Goal: Information Seeking & Learning: Learn about a topic

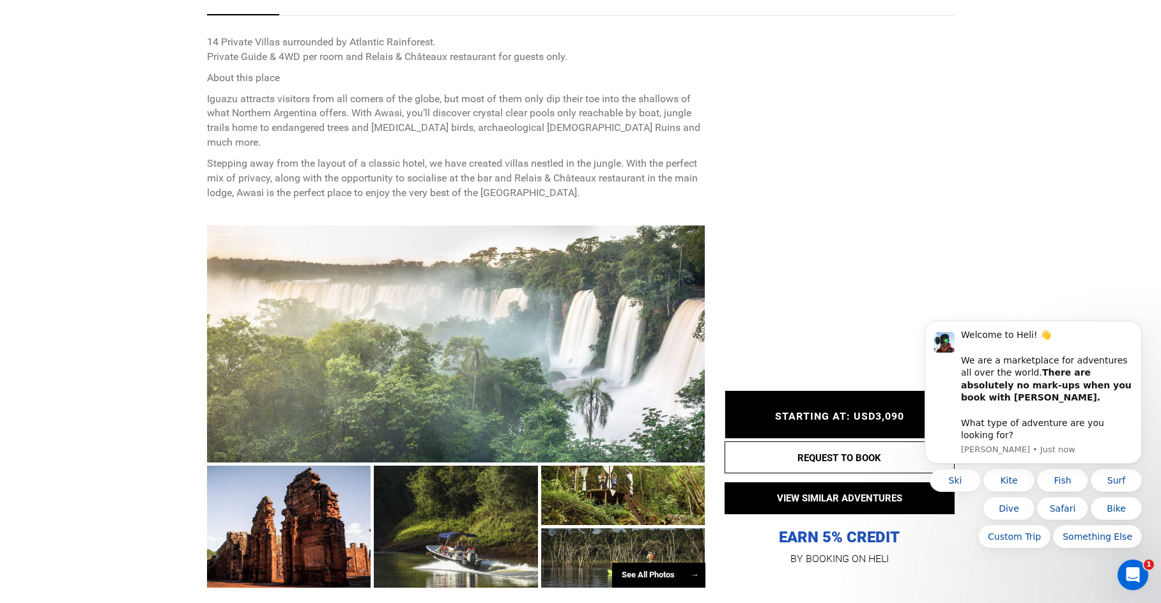
scroll to position [703, 0]
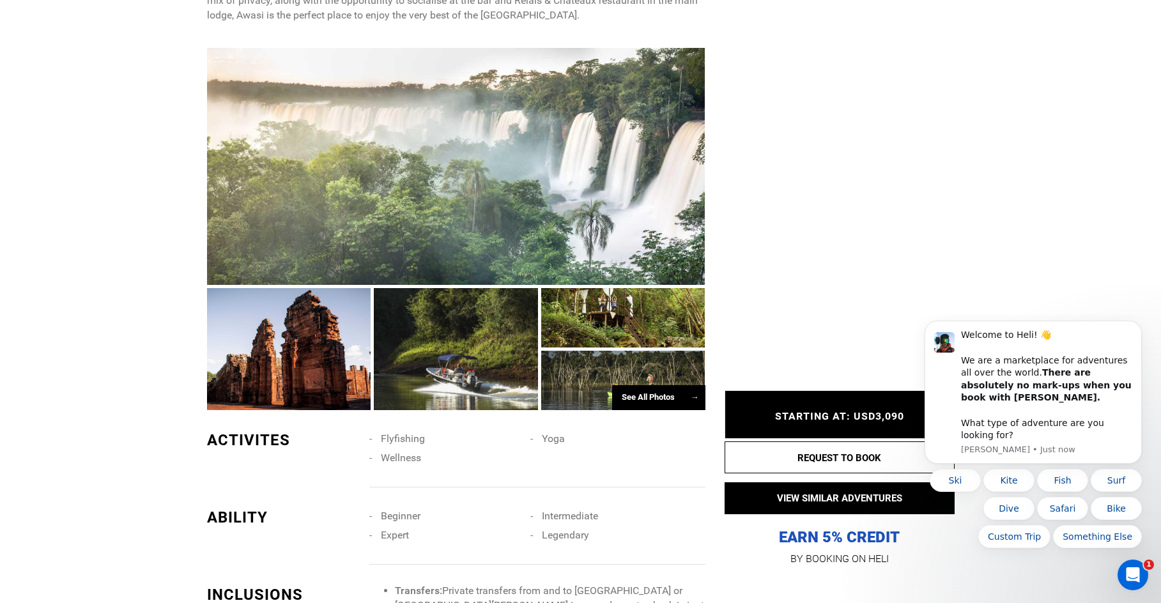
click at [919, 316] on html "Welcome to Heli! 👋 We are a marketplace for adventures all over the world. Ther…" at bounding box center [1033, 441] width 256 height 254
click at [1138, 328] on icon "Dismiss notification" at bounding box center [1137, 324] width 7 height 7
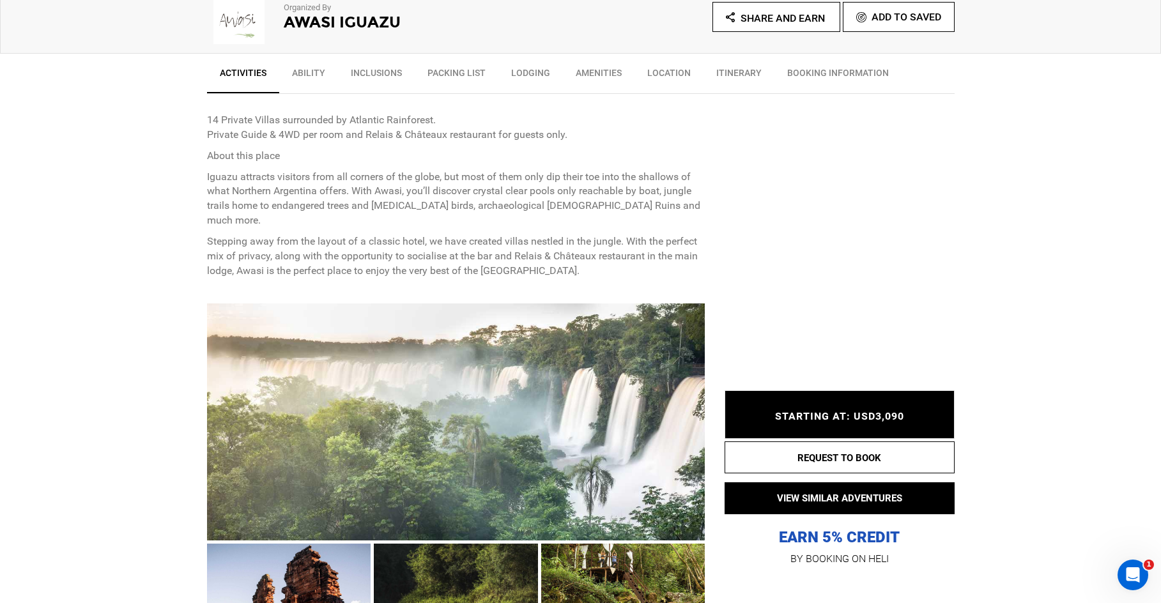
scroll to position [639, 0]
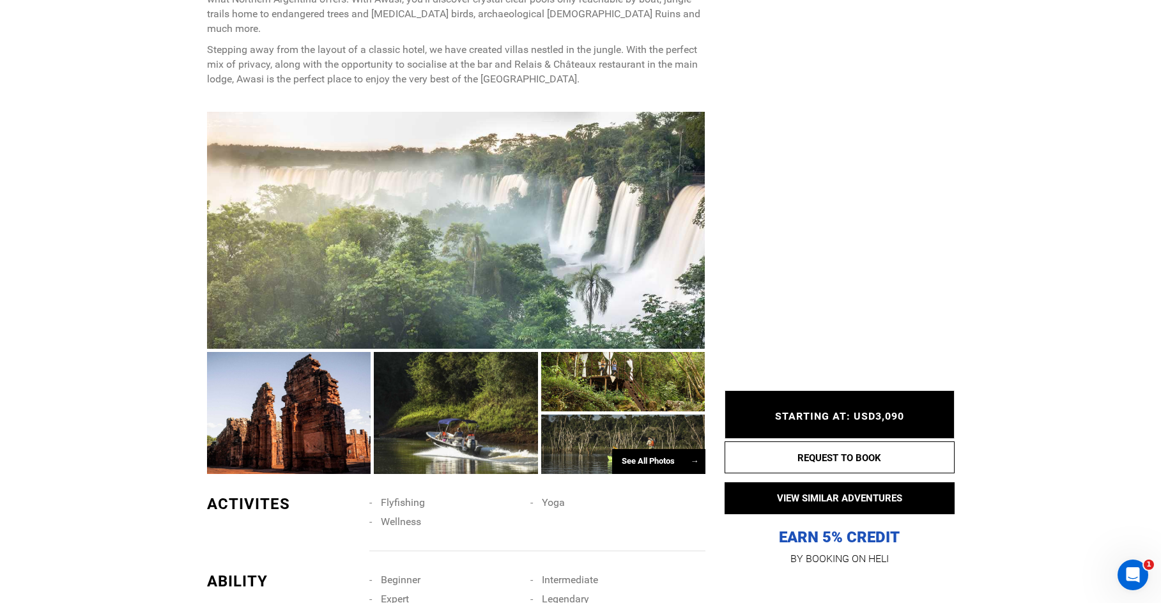
click at [395, 284] on div at bounding box center [456, 230] width 498 height 237
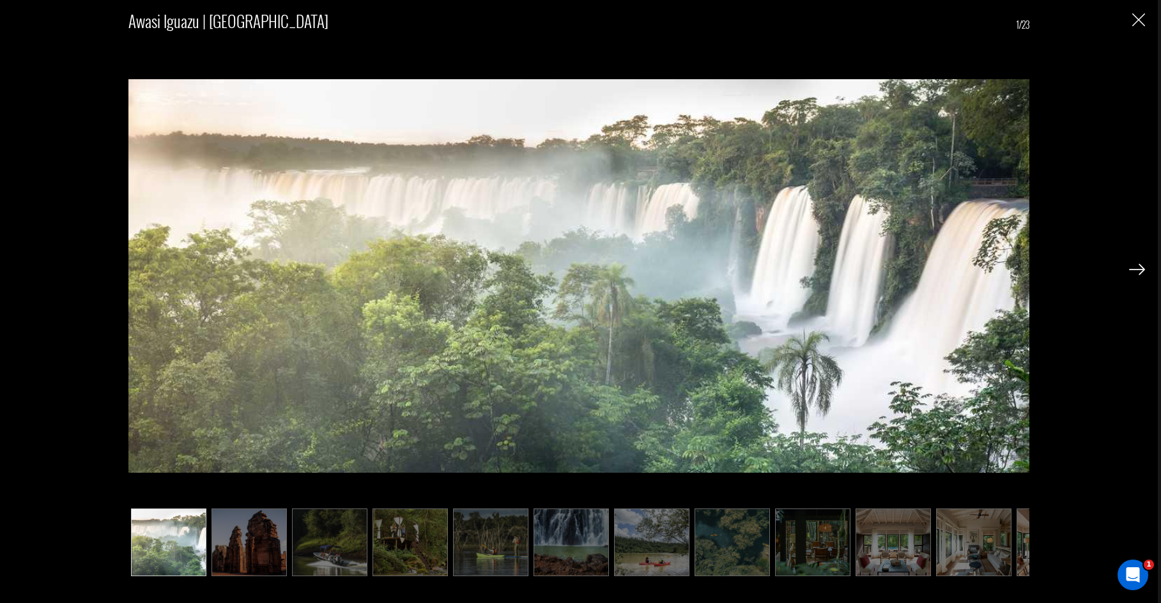
click at [1136, 263] on div at bounding box center [1137, 269] width 16 height 22
click at [1136, 272] on img at bounding box center [1137, 269] width 16 height 11
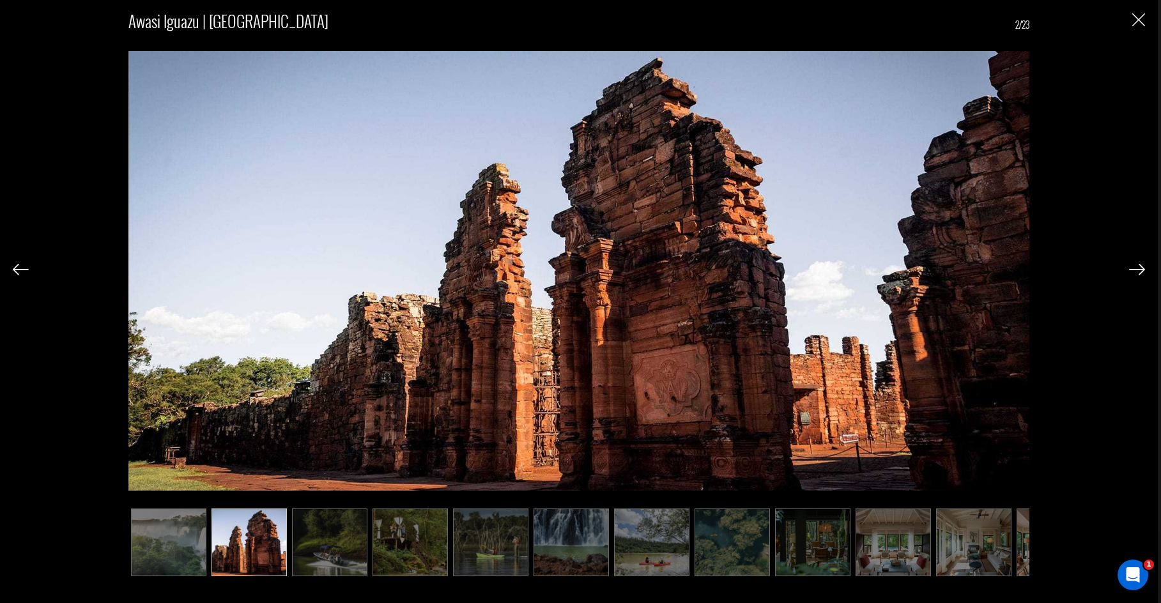
click at [1136, 272] on img at bounding box center [1137, 269] width 16 height 11
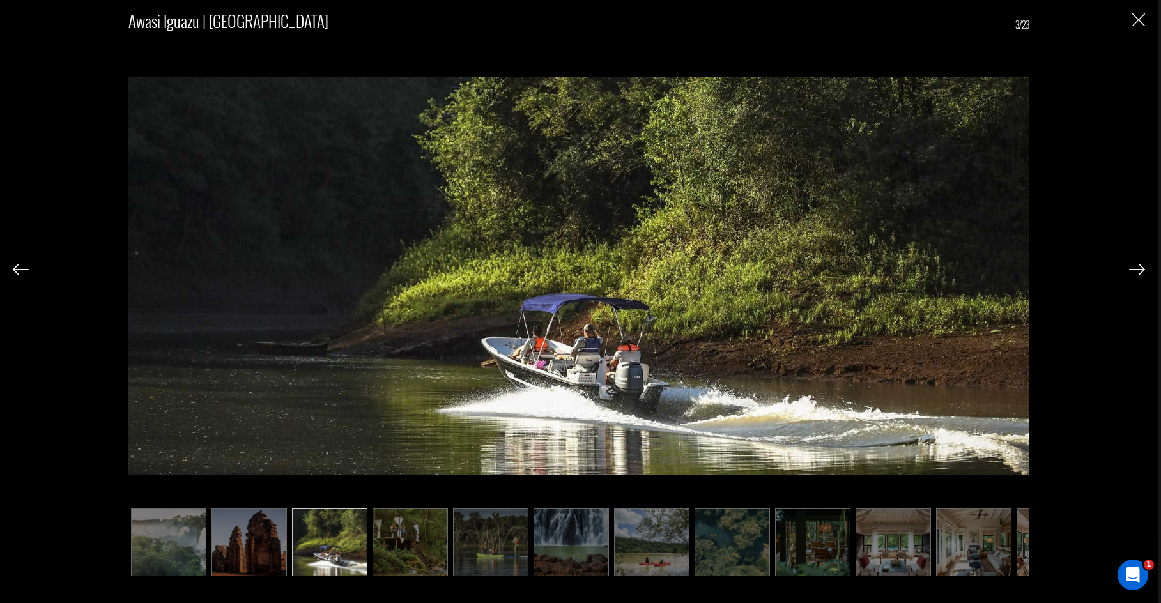
click at [1136, 272] on img at bounding box center [1137, 269] width 16 height 11
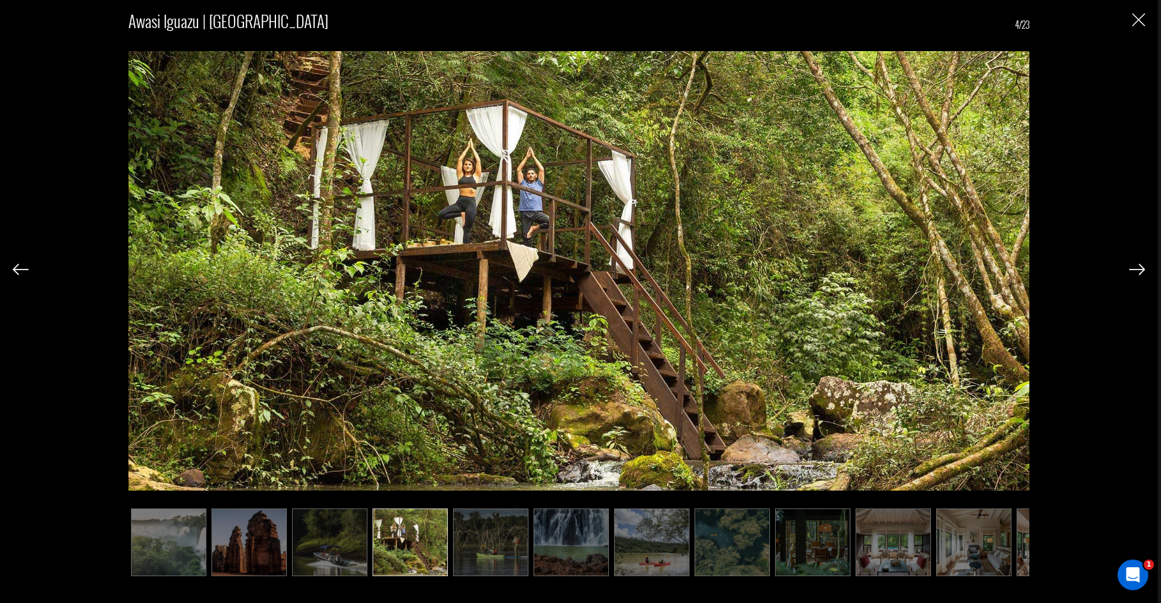
click at [1136, 272] on img at bounding box center [1137, 269] width 16 height 11
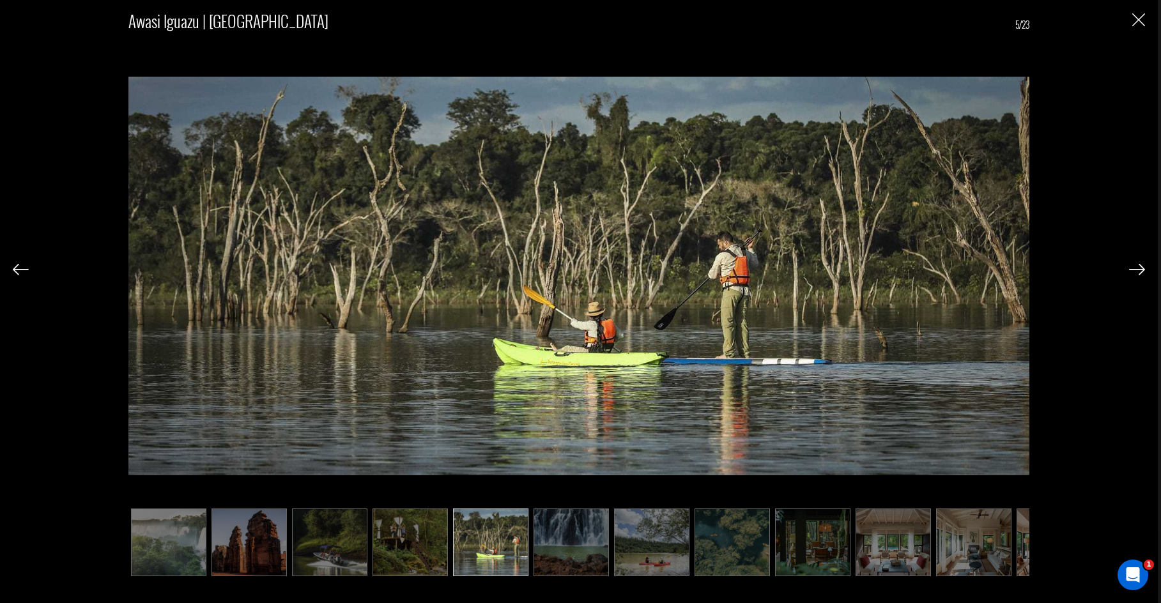
click at [1136, 272] on img at bounding box center [1137, 269] width 16 height 11
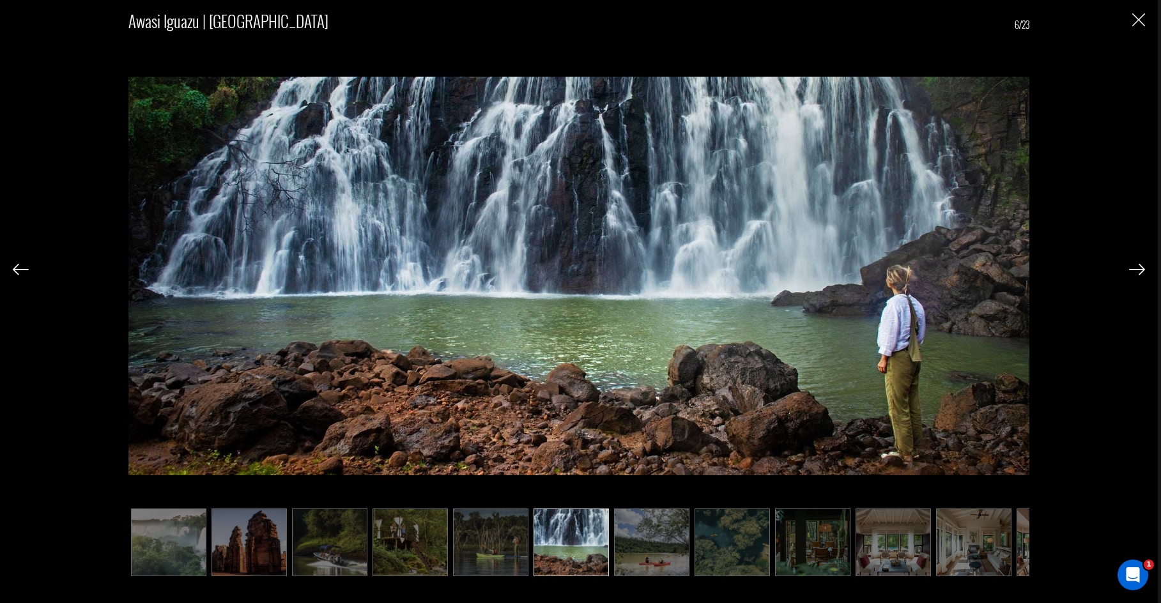
click at [1136, 272] on img at bounding box center [1137, 269] width 16 height 11
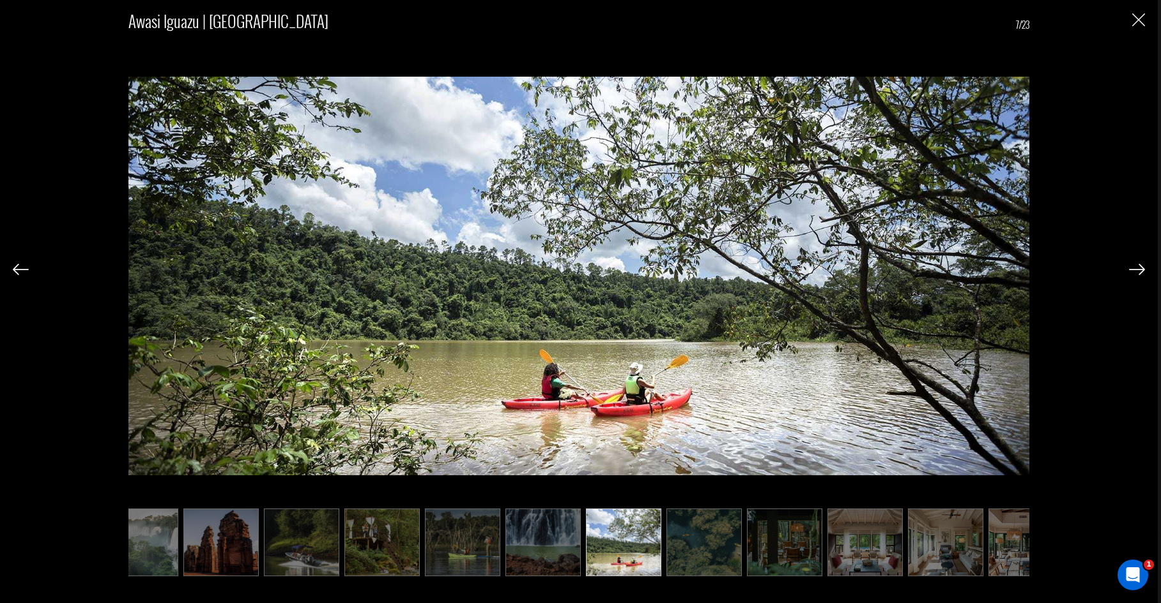
click at [1136, 272] on img at bounding box center [1137, 269] width 16 height 11
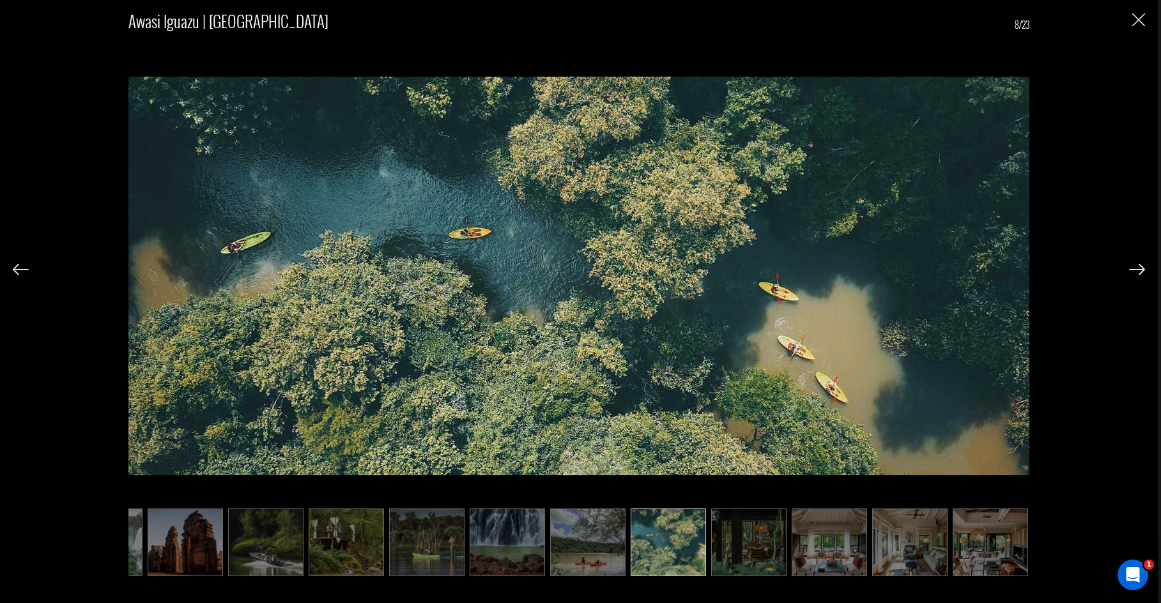
click at [1136, 272] on img at bounding box center [1137, 269] width 16 height 11
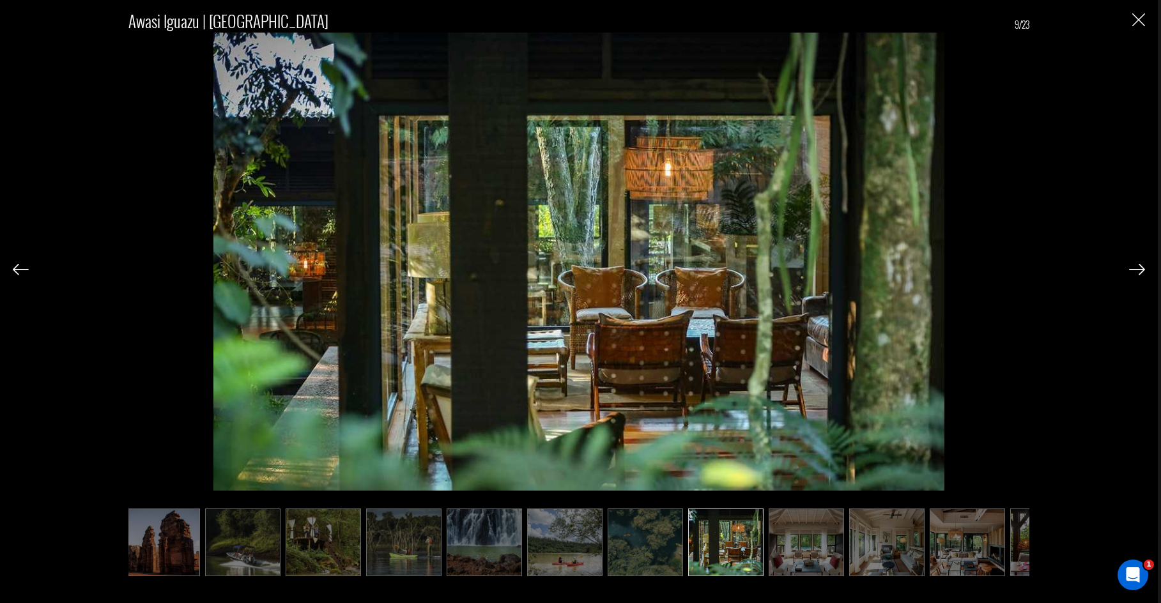
click at [1136, 272] on img at bounding box center [1137, 269] width 16 height 11
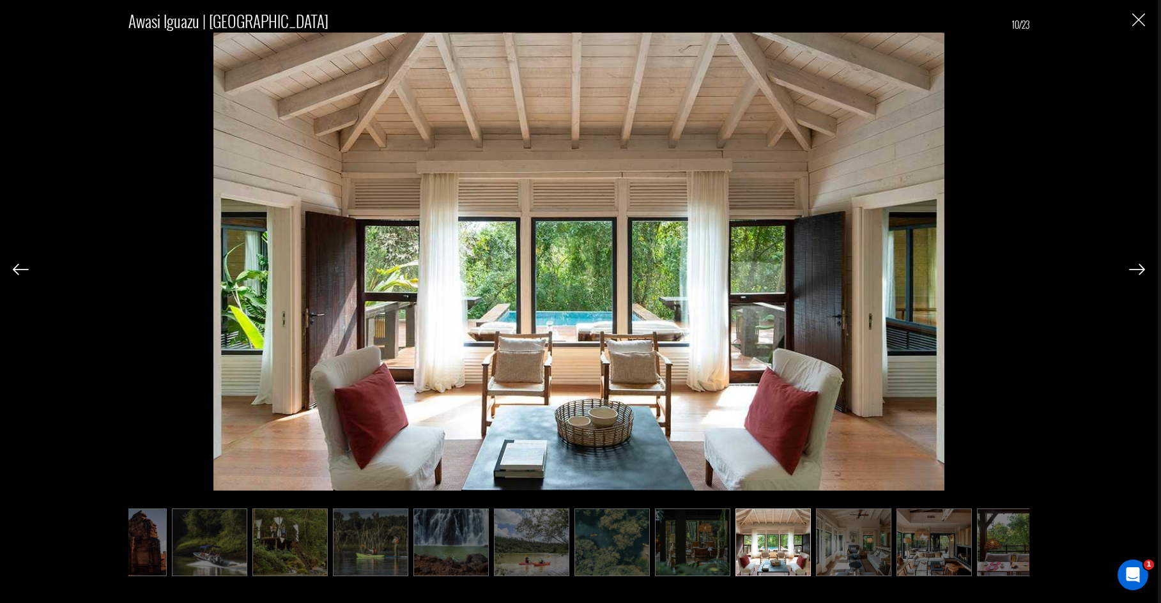
click at [1136, 272] on img at bounding box center [1137, 269] width 16 height 11
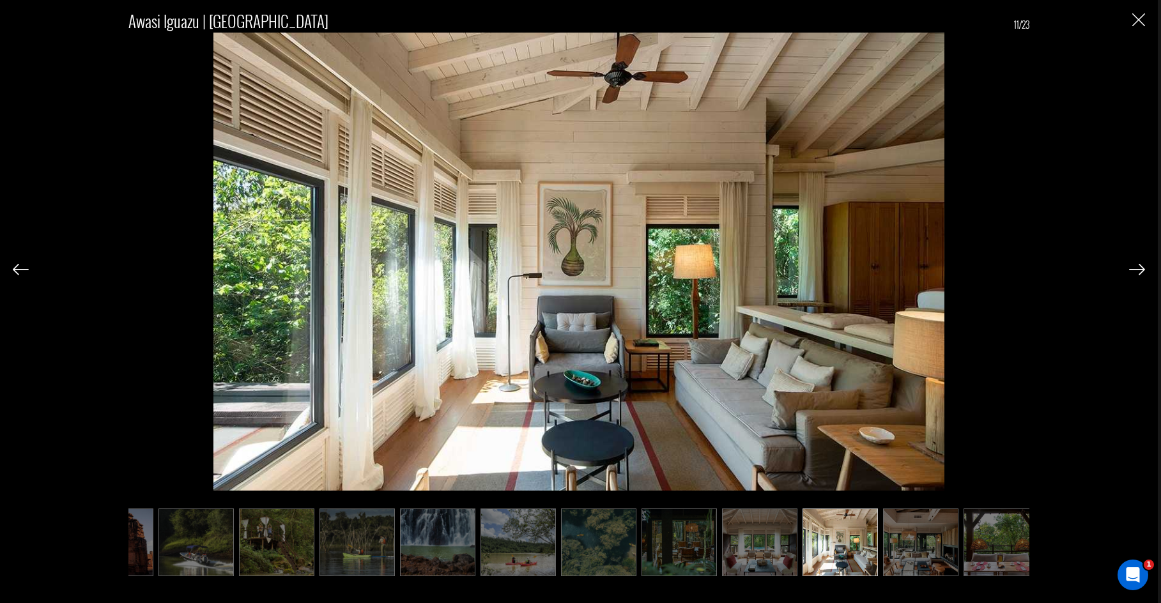
click at [1136, 272] on img at bounding box center [1137, 269] width 16 height 11
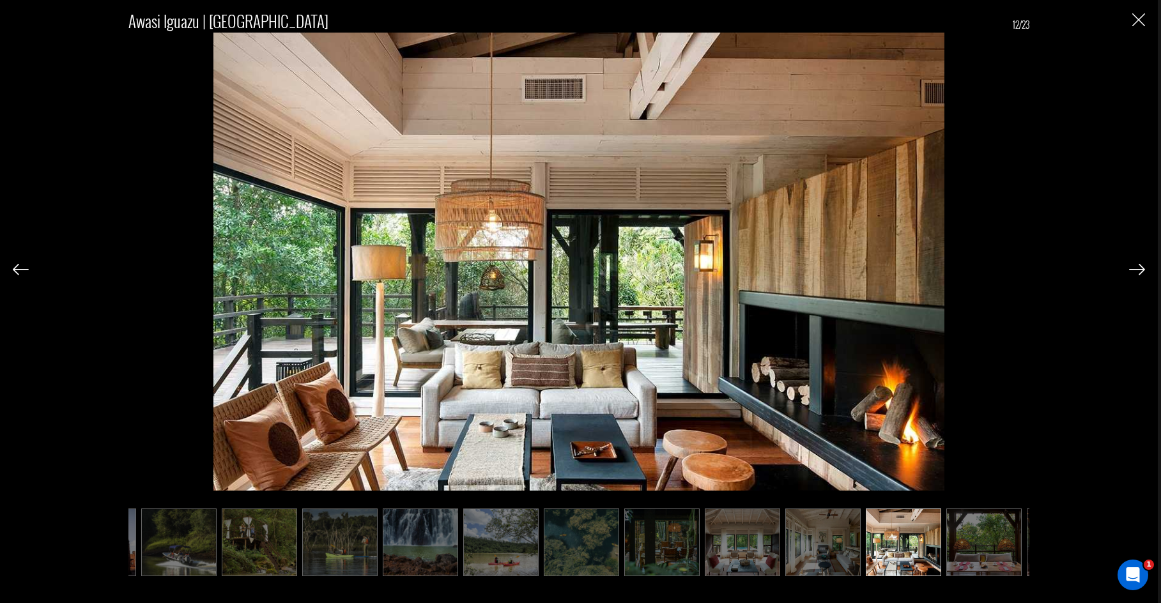
click at [1136, 272] on img at bounding box center [1137, 269] width 16 height 11
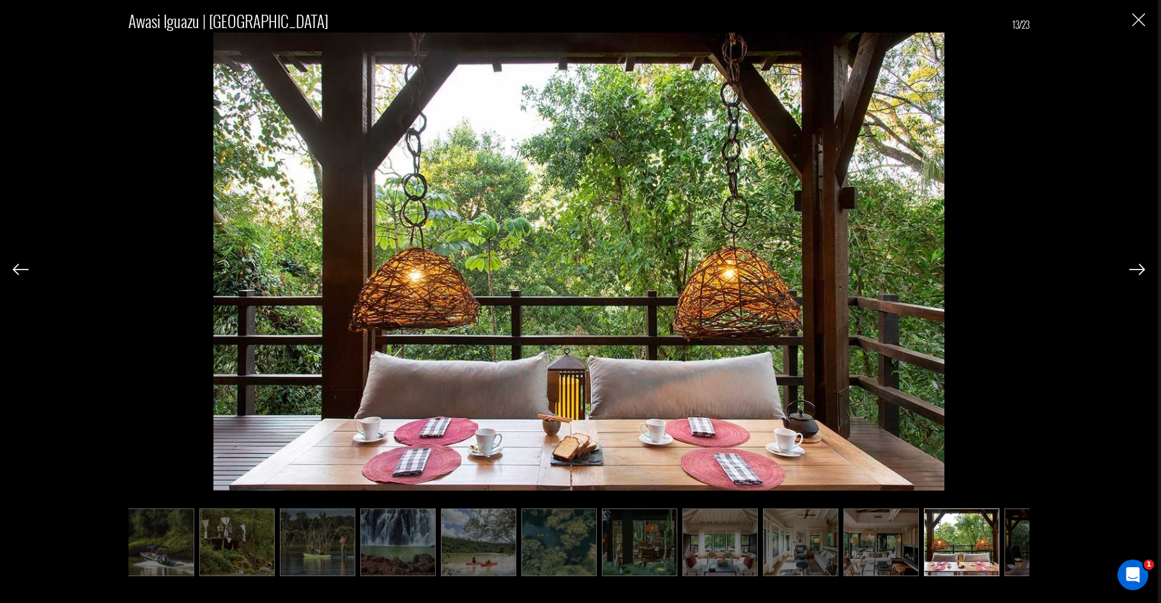
click at [1136, 272] on img at bounding box center [1137, 269] width 16 height 11
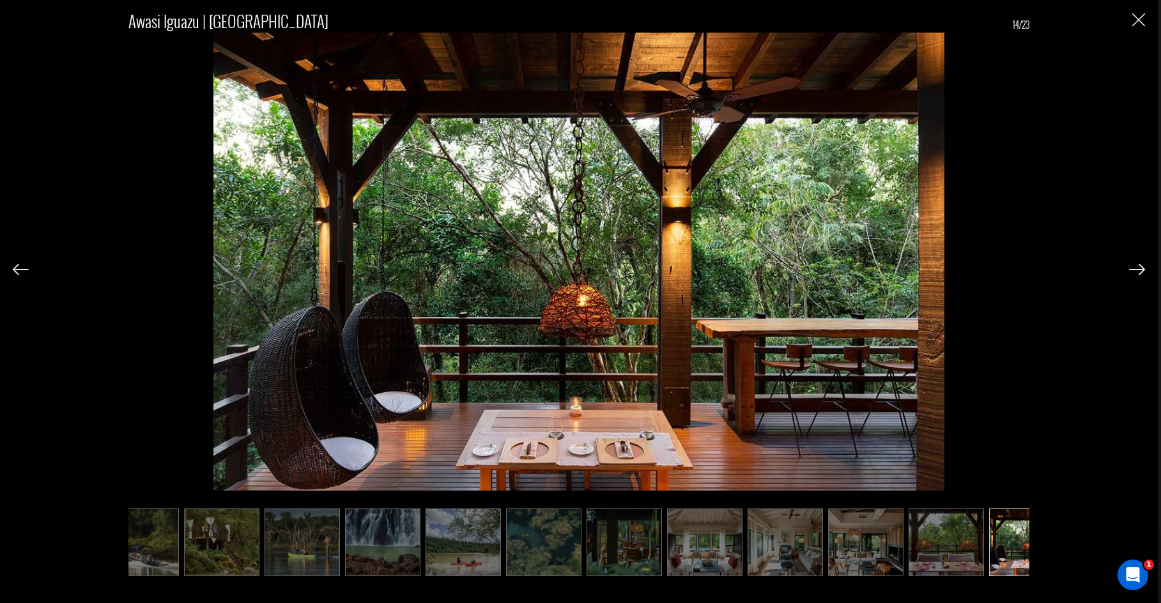
click at [1136, 272] on img at bounding box center [1137, 269] width 16 height 11
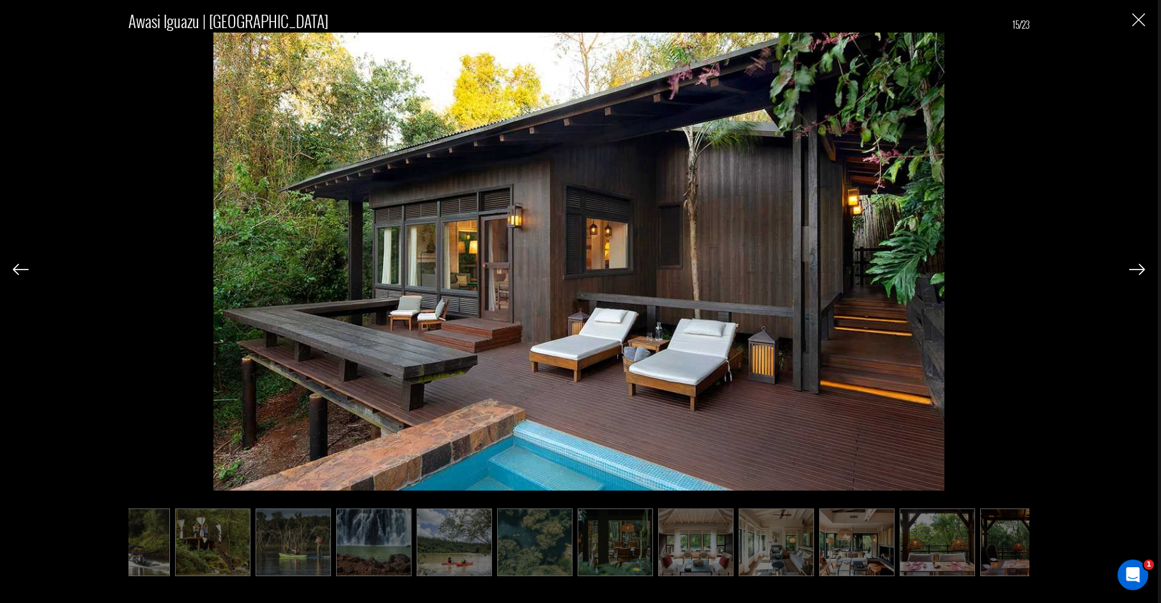
click at [1136, 272] on img at bounding box center [1137, 269] width 16 height 11
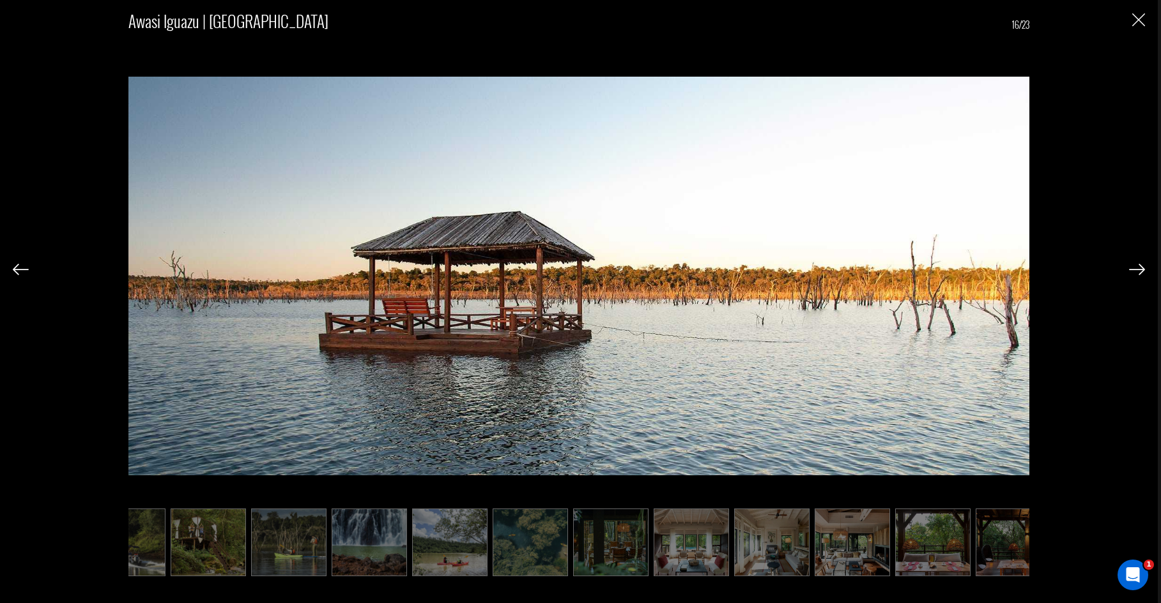
click at [1136, 272] on img at bounding box center [1137, 269] width 16 height 11
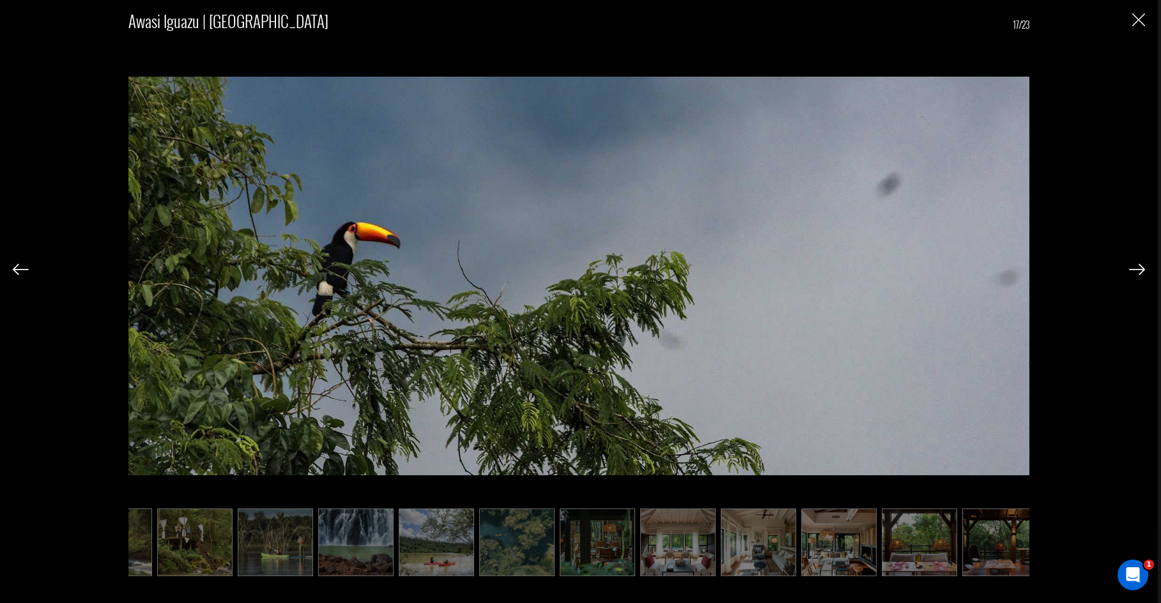
click at [1136, 272] on img at bounding box center [1137, 269] width 16 height 11
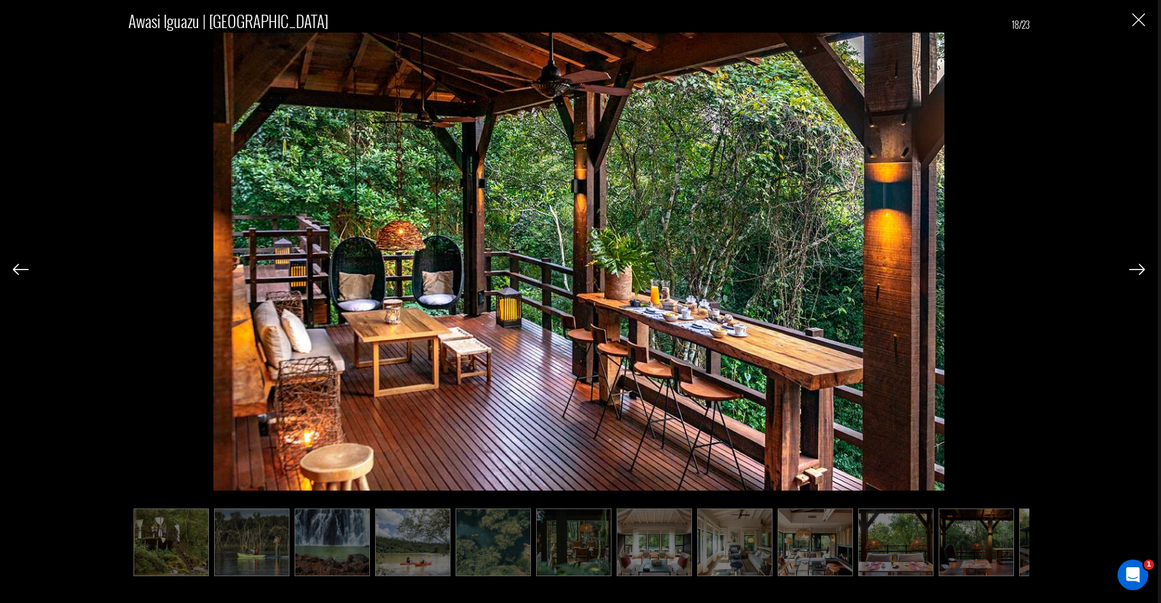
click at [1136, 272] on img at bounding box center [1137, 269] width 16 height 11
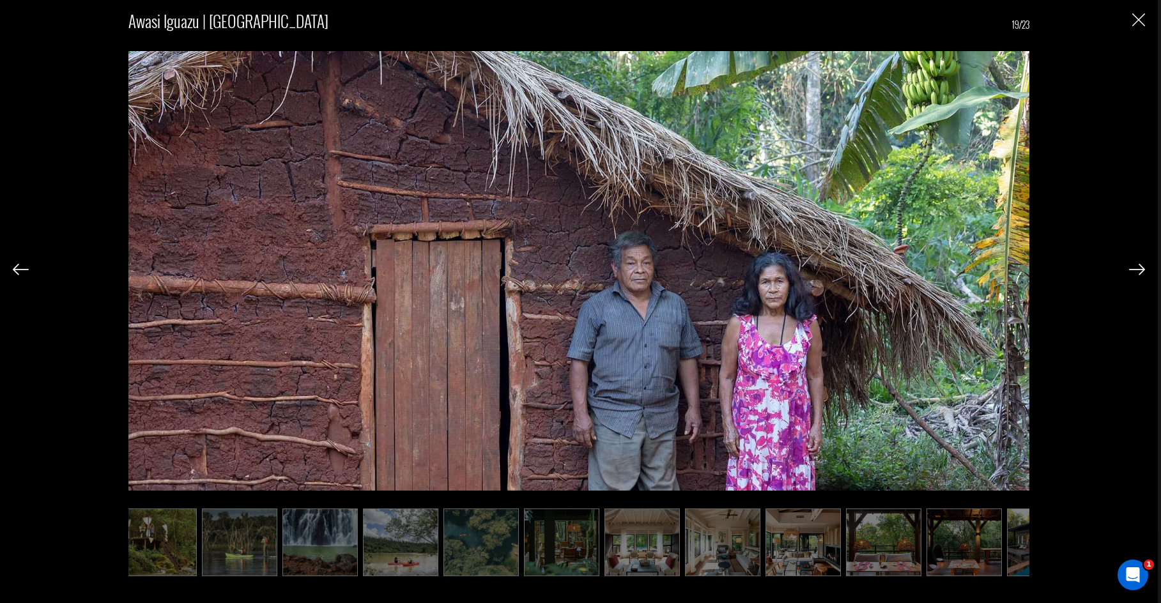
click at [1136, 272] on img at bounding box center [1137, 269] width 16 height 11
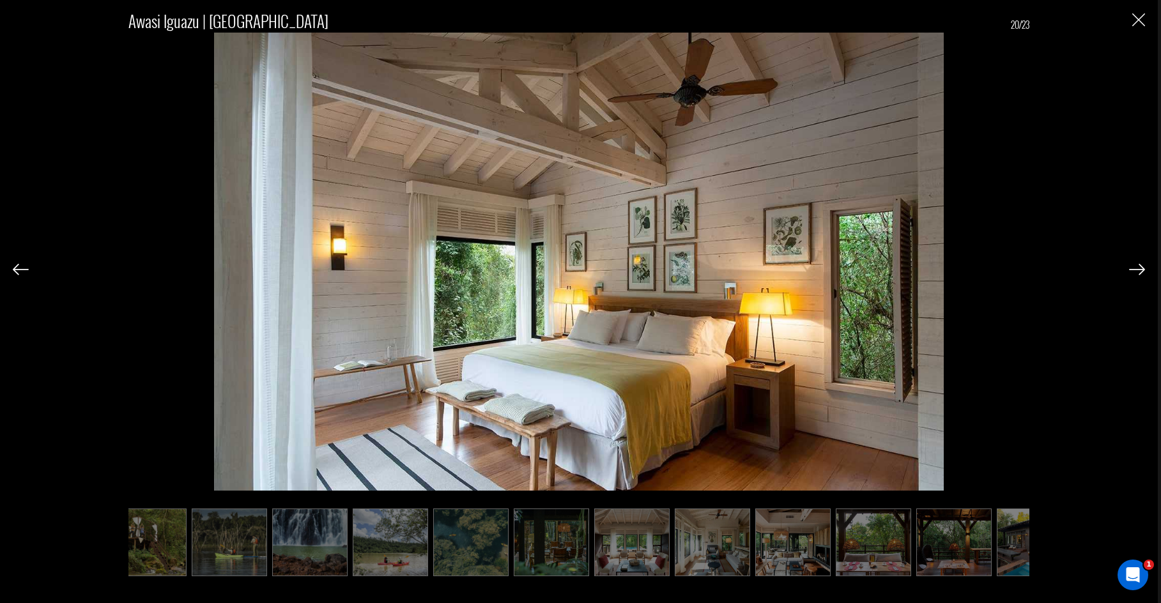
click at [1136, 272] on img at bounding box center [1137, 269] width 16 height 11
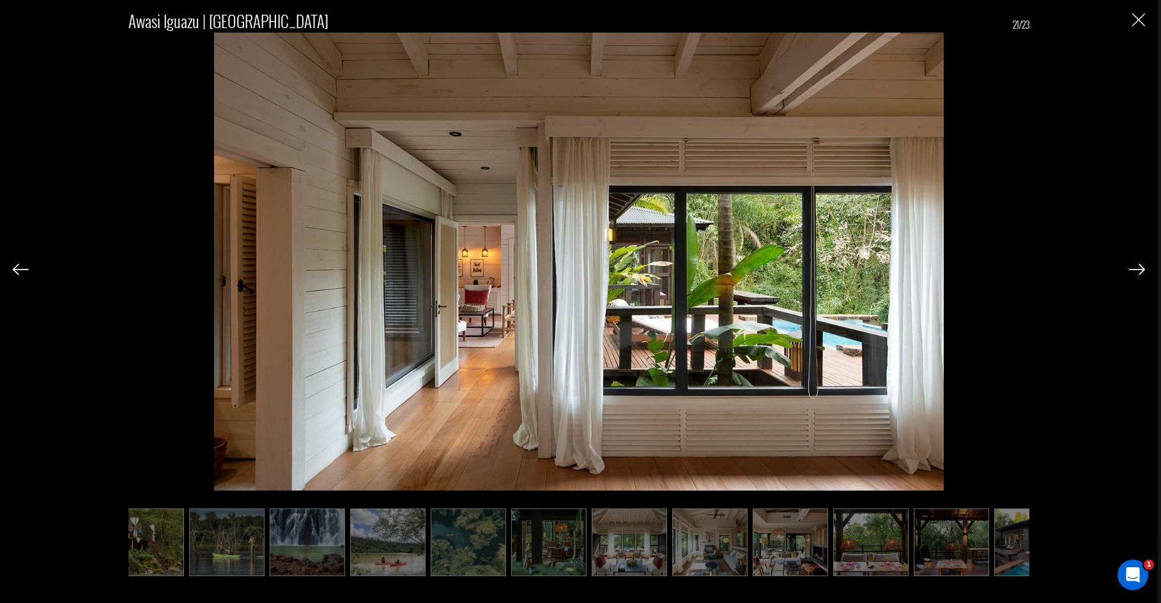
click at [1136, 272] on img at bounding box center [1137, 269] width 16 height 11
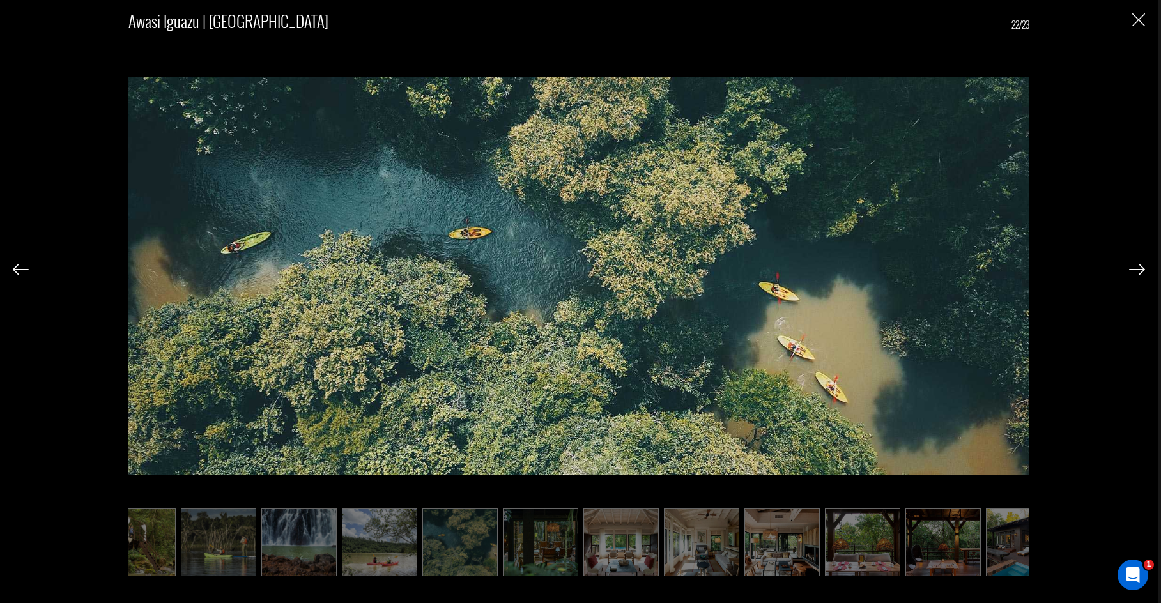
click at [1136, 272] on img at bounding box center [1137, 269] width 16 height 11
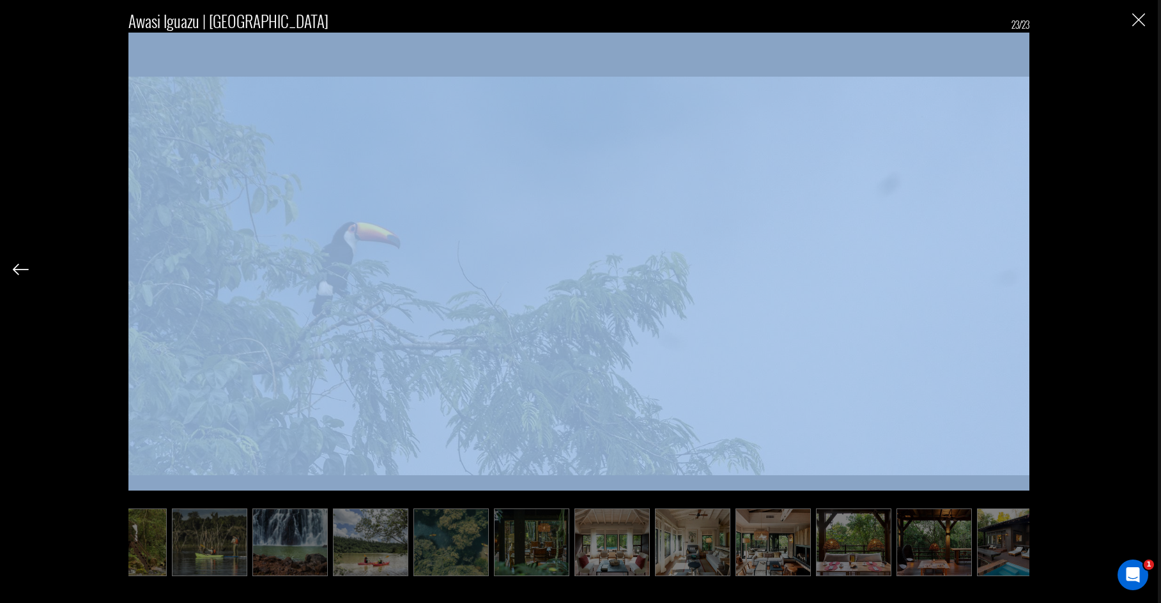
click at [1136, 272] on div "Awasi Iguazu | [GEOGRAPHIC_DATA] 23/23" at bounding box center [579, 286] width 1132 height 573
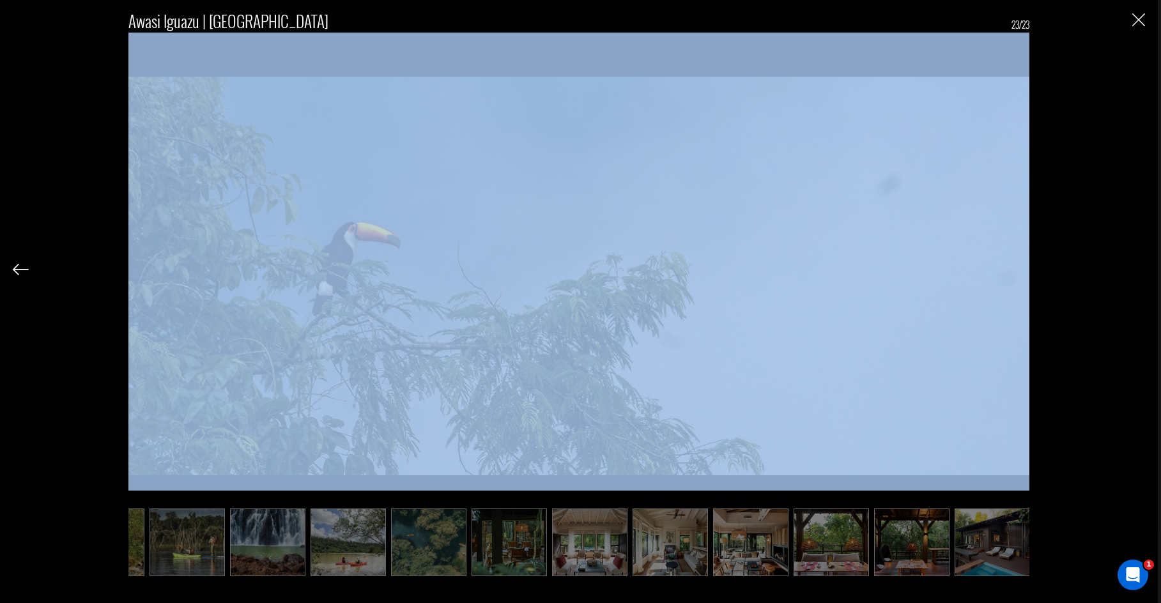
click at [1136, 272] on div "Awasi Iguazu | [GEOGRAPHIC_DATA] 23/23" at bounding box center [579, 286] width 1132 height 573
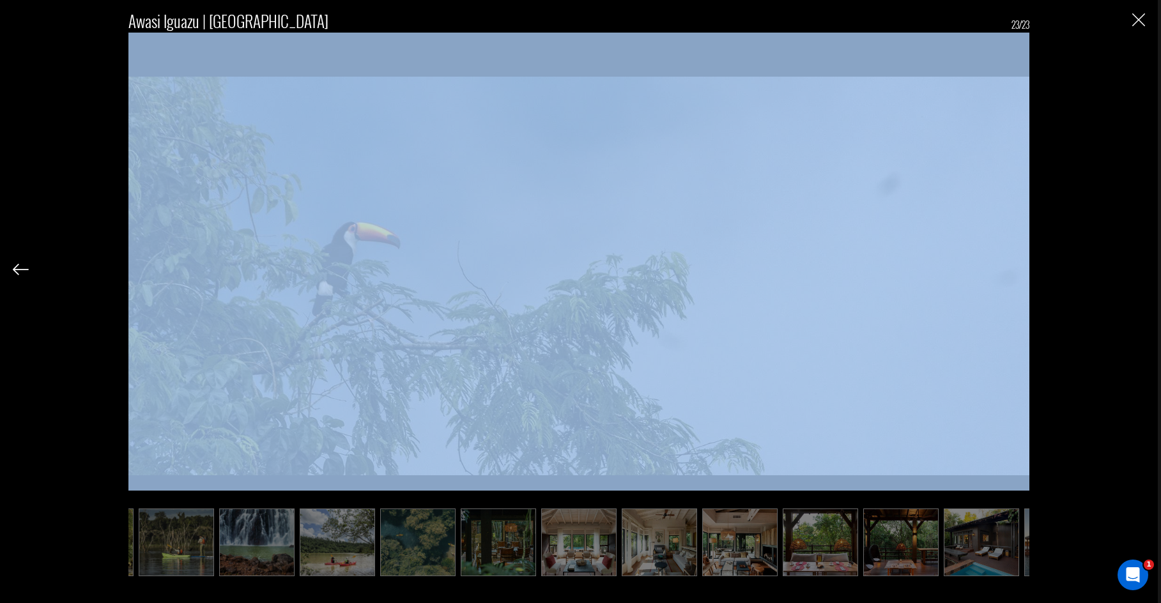
click at [1136, 272] on div "Awasi Iguazu | [GEOGRAPHIC_DATA] 23/23" at bounding box center [579, 286] width 1132 height 573
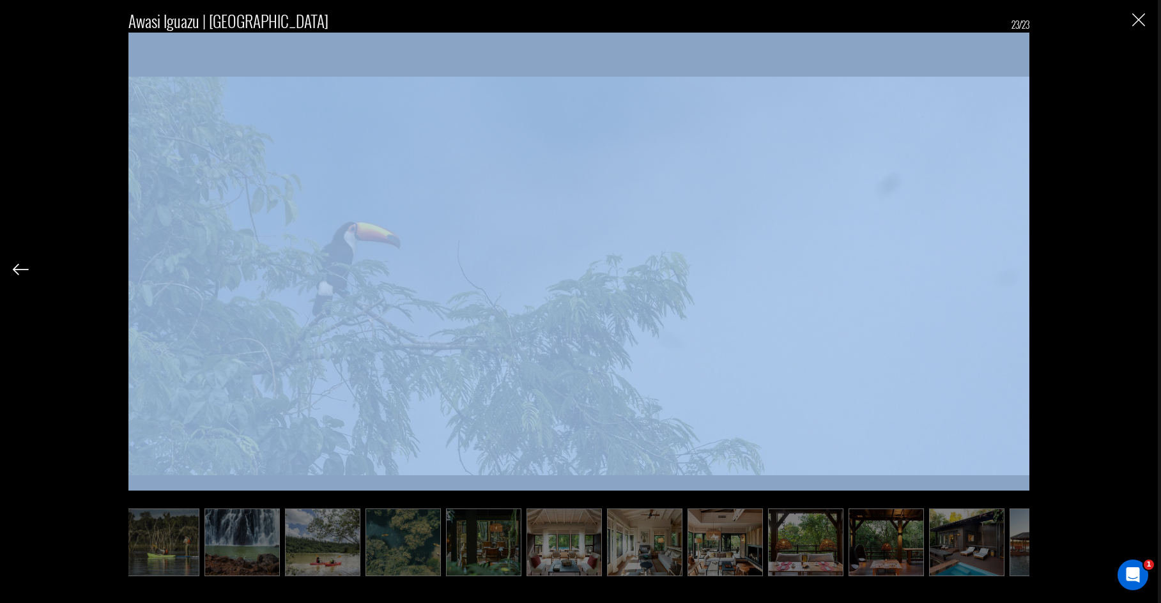
click at [1134, 26] on img "Close" at bounding box center [1138, 19] width 13 height 13
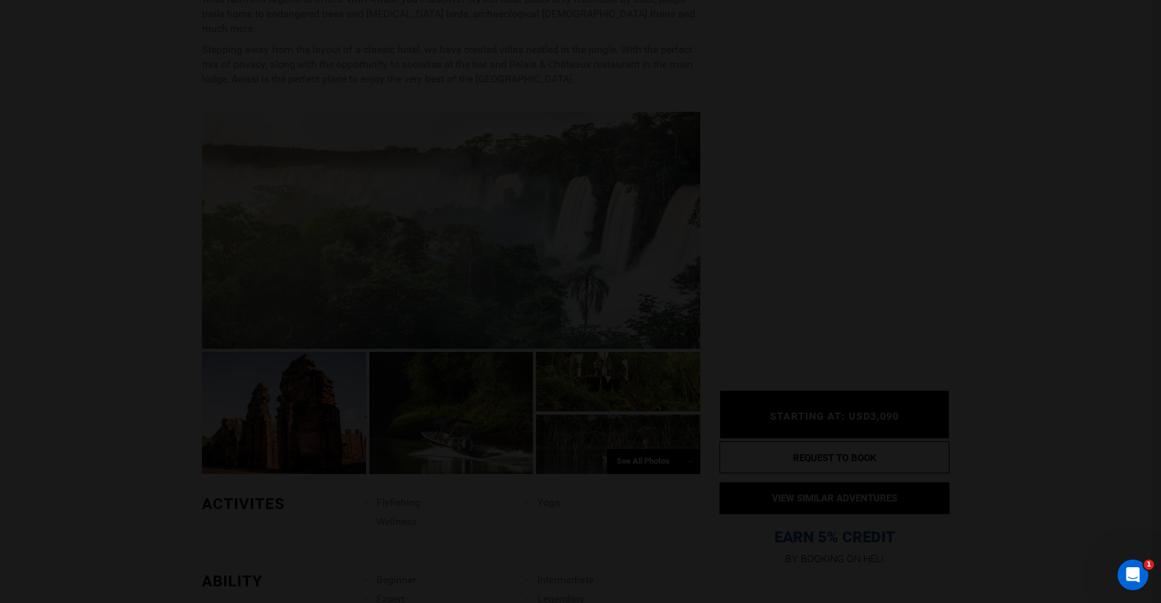
scroll to position [0, 330]
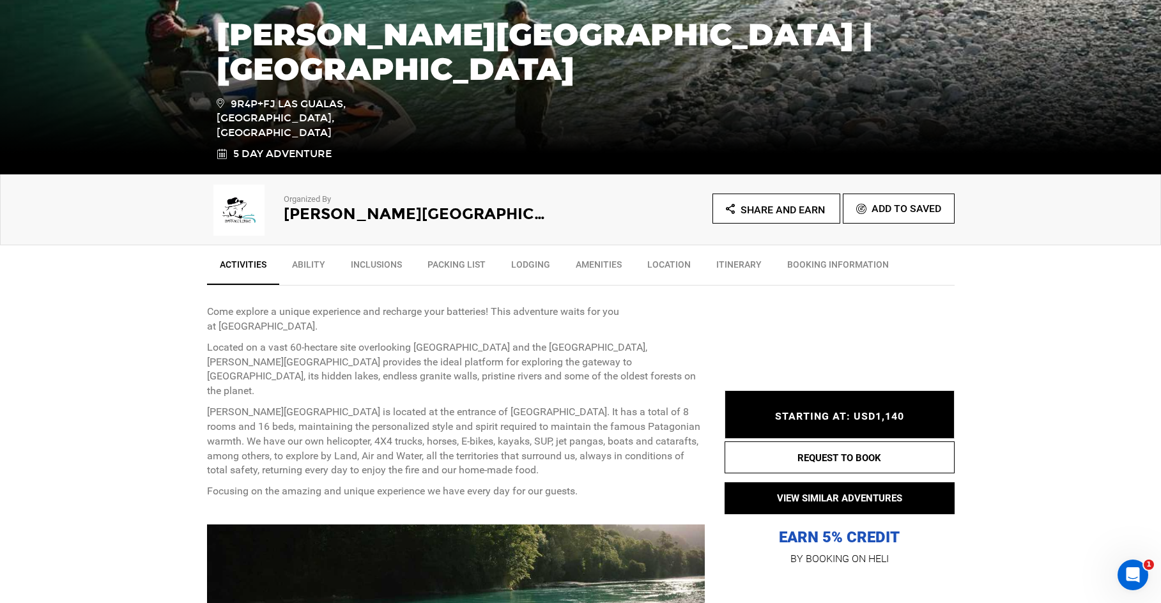
scroll to position [575, 0]
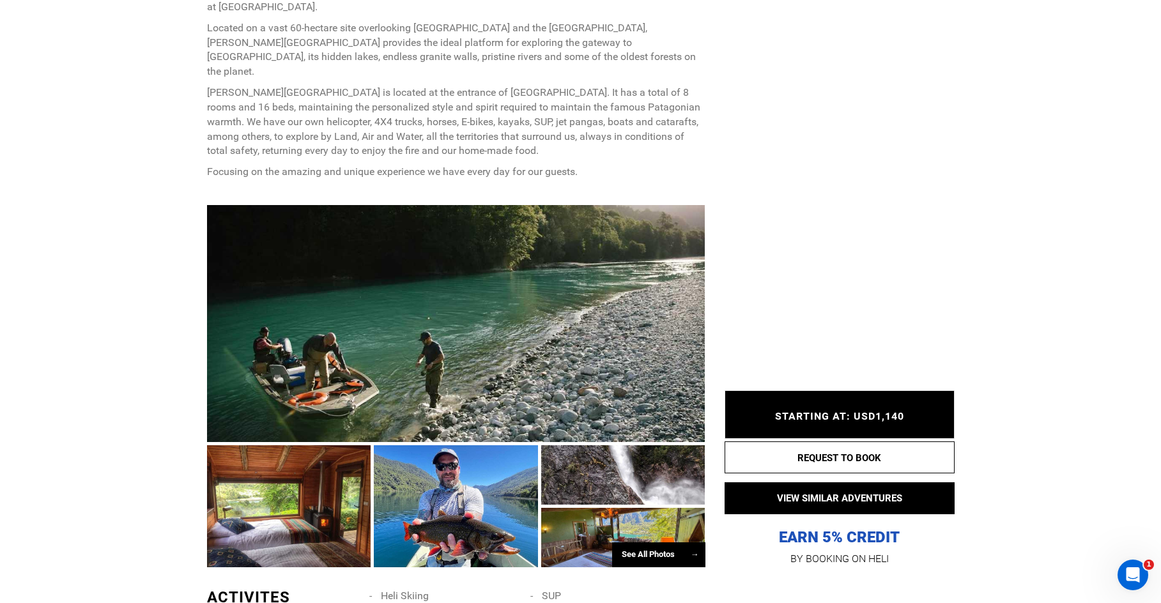
click at [332, 303] on div at bounding box center [456, 323] width 498 height 237
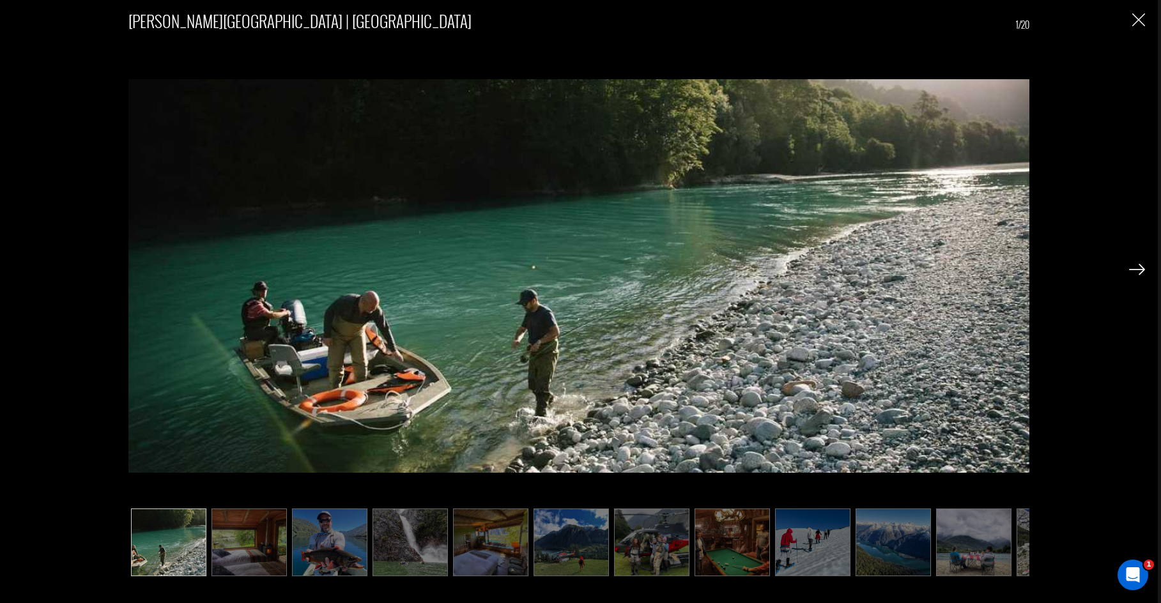
click at [1144, 267] on img at bounding box center [1137, 269] width 16 height 11
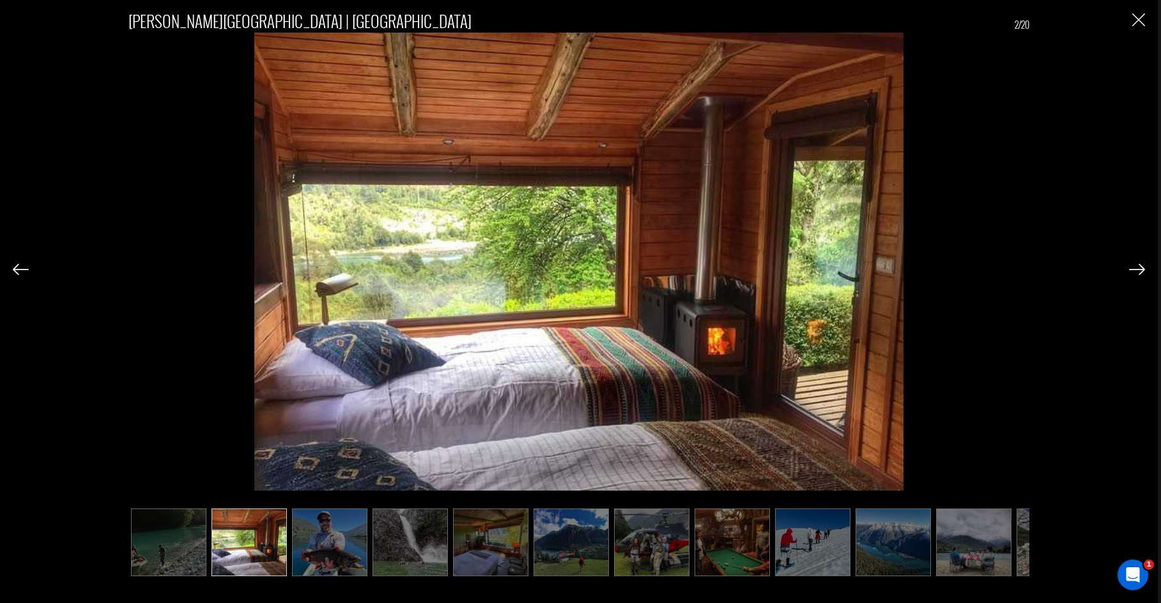
click at [1144, 267] on img at bounding box center [1137, 269] width 16 height 11
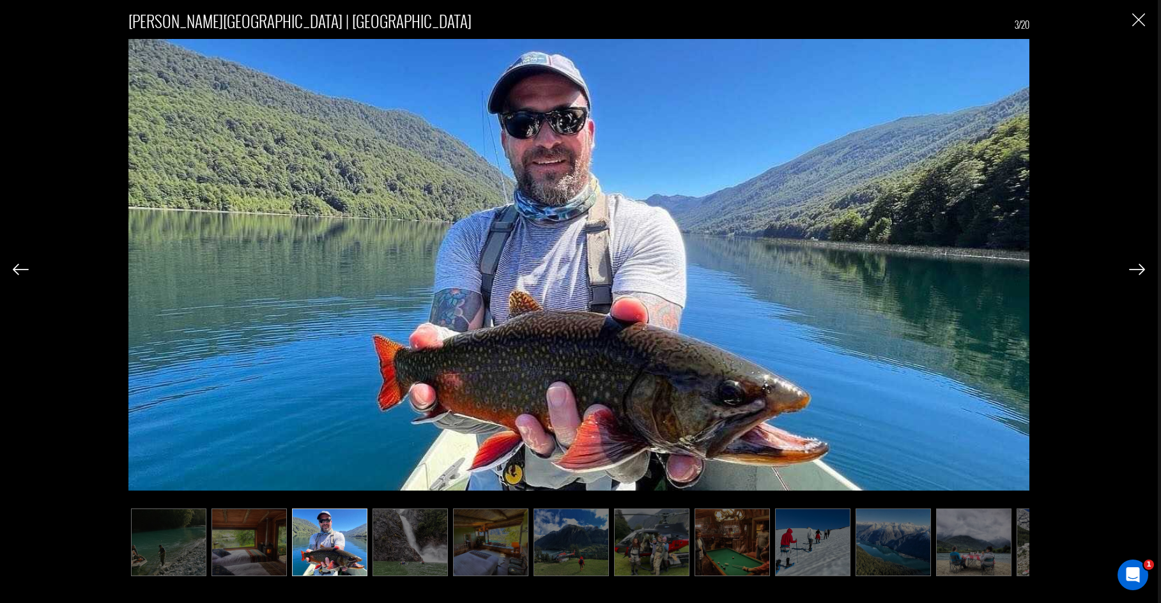
click at [1144, 267] on img at bounding box center [1137, 269] width 16 height 11
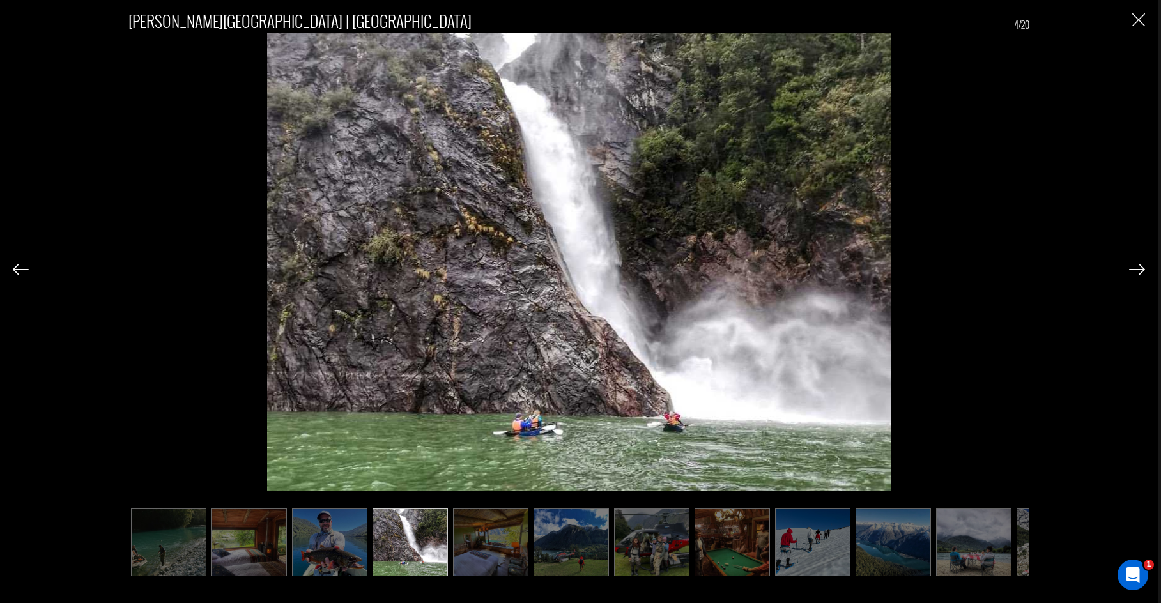
click at [1144, 267] on img at bounding box center [1137, 269] width 16 height 11
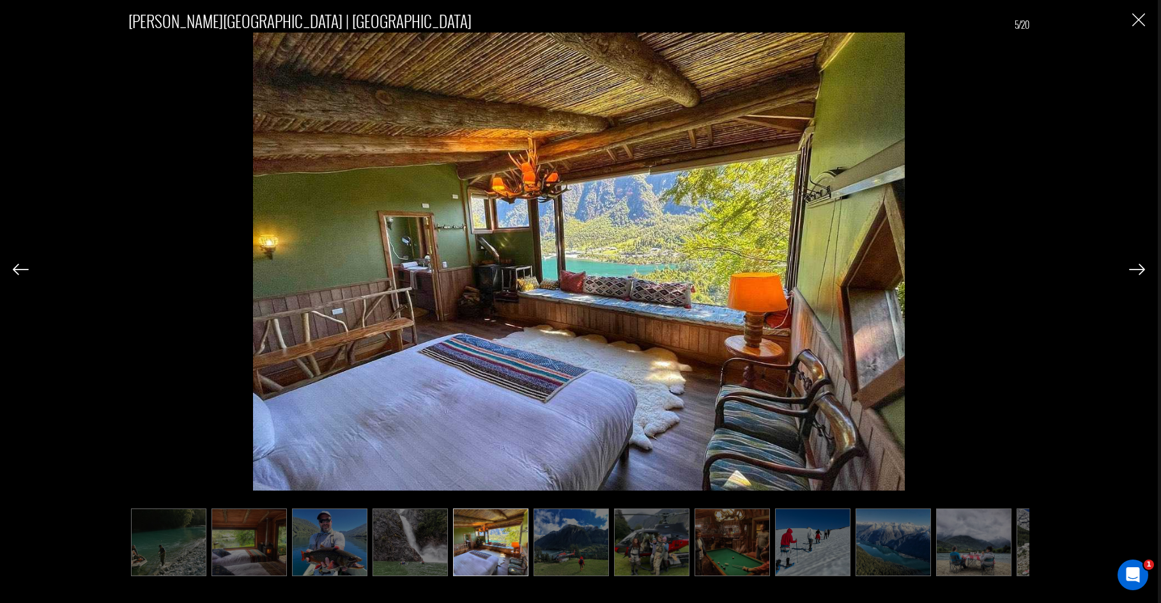
click at [1144, 267] on img at bounding box center [1137, 269] width 16 height 11
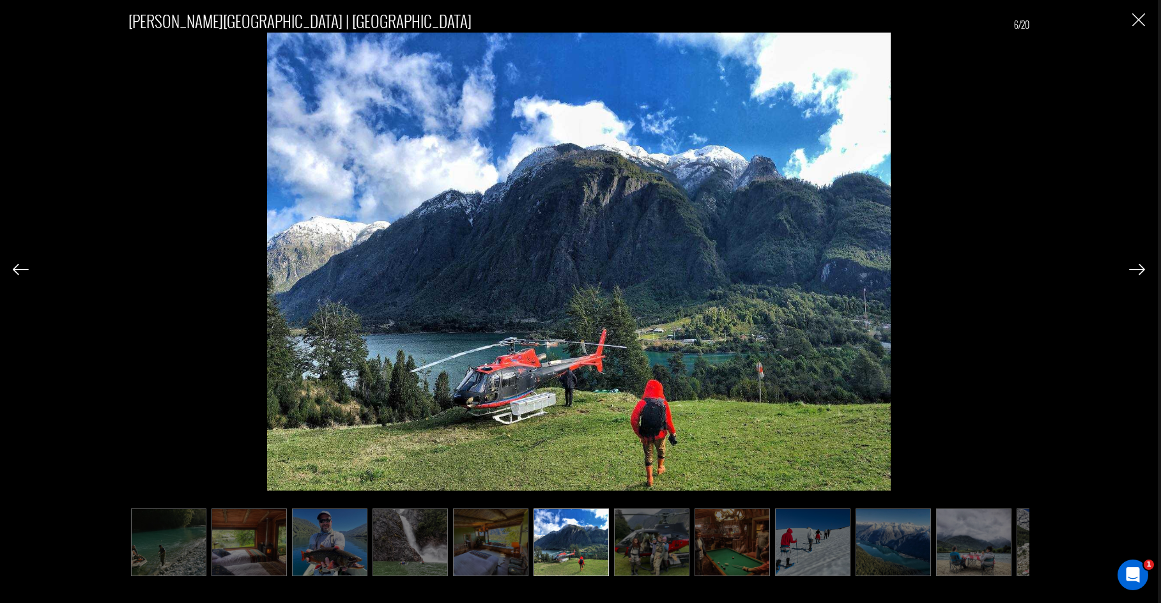
click at [1144, 267] on img at bounding box center [1137, 269] width 16 height 11
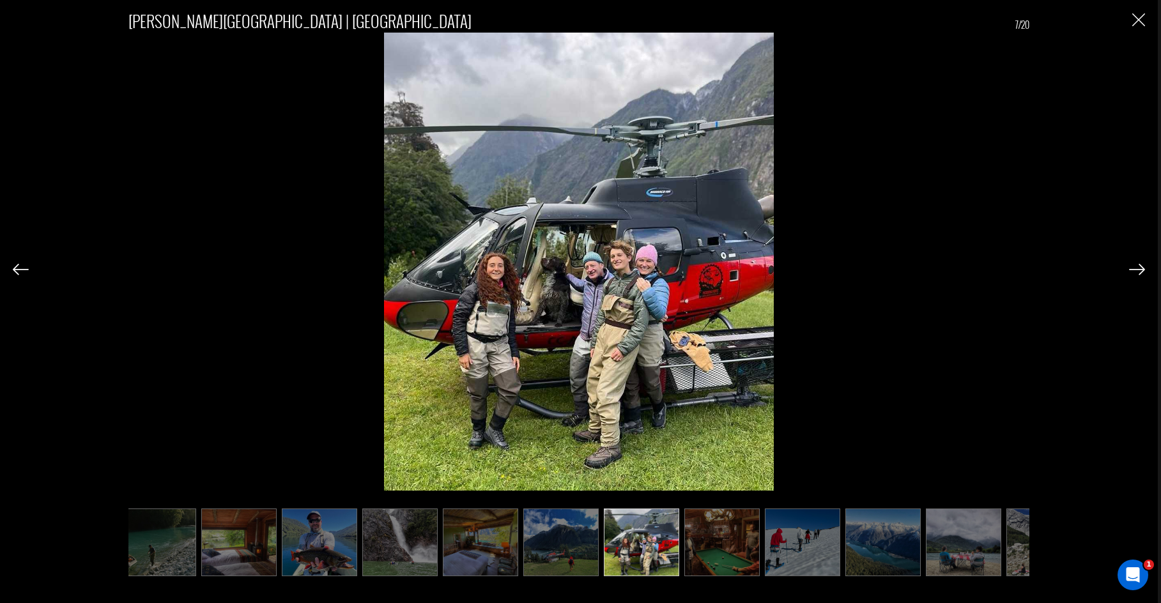
click at [1144, 267] on img at bounding box center [1137, 269] width 16 height 11
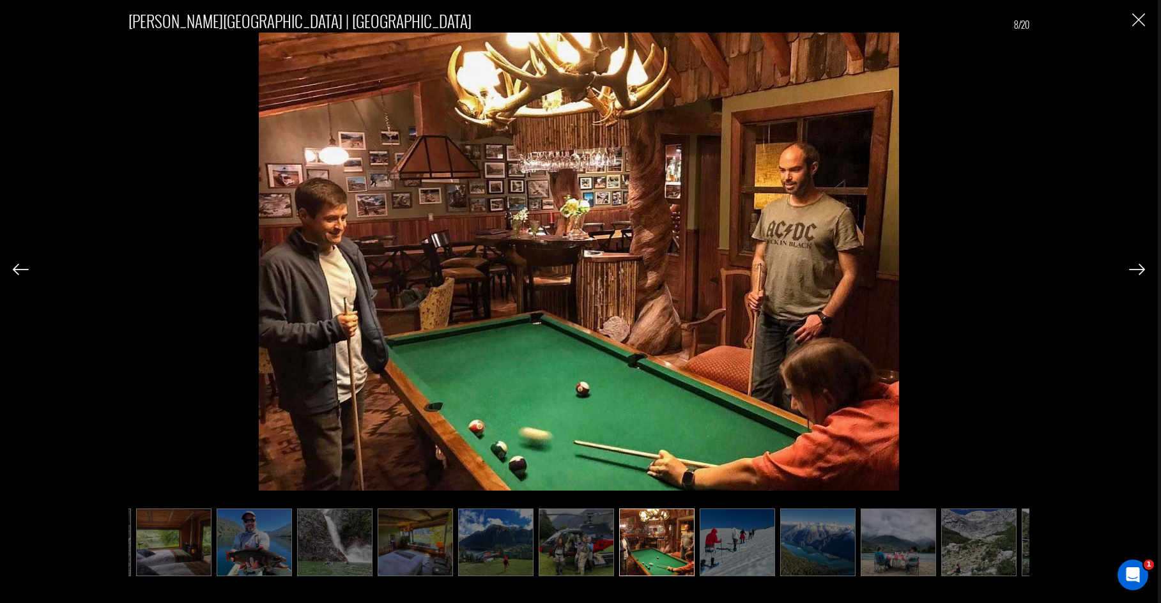
click at [1144, 267] on img at bounding box center [1137, 269] width 16 height 11
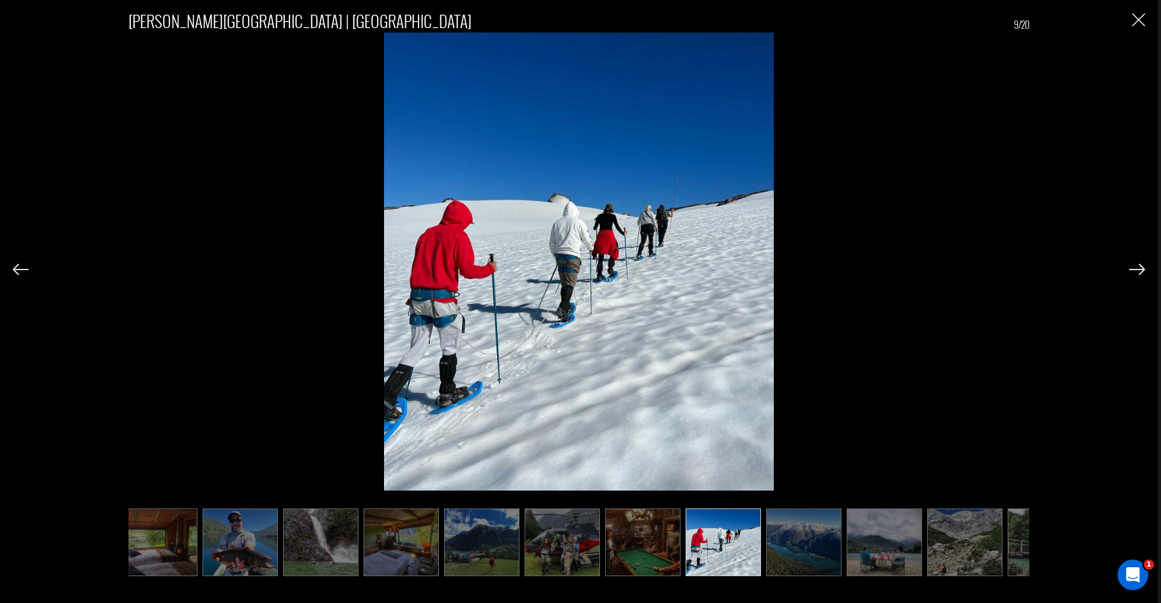
click at [1144, 267] on img at bounding box center [1137, 269] width 16 height 11
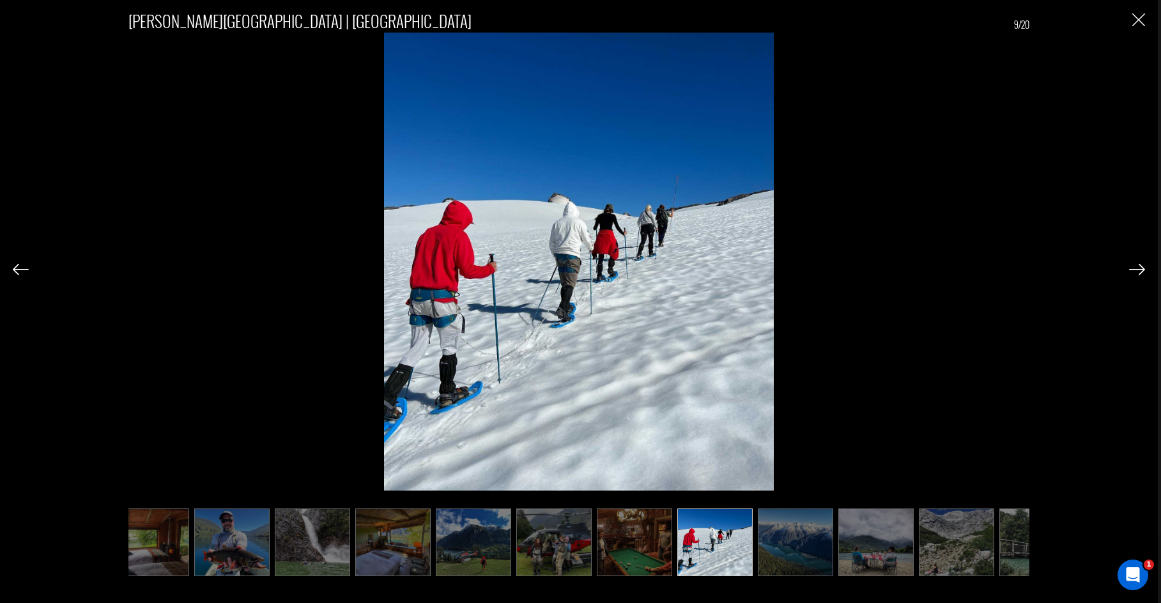
click at [1144, 267] on img at bounding box center [1137, 269] width 16 height 11
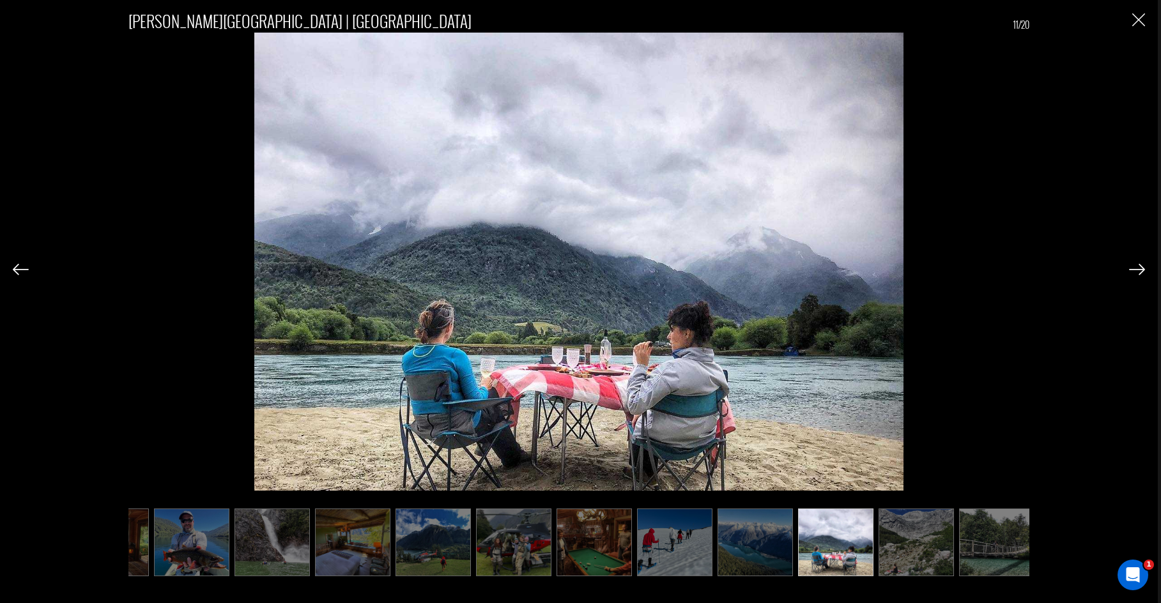
click at [1144, 267] on img at bounding box center [1137, 269] width 16 height 11
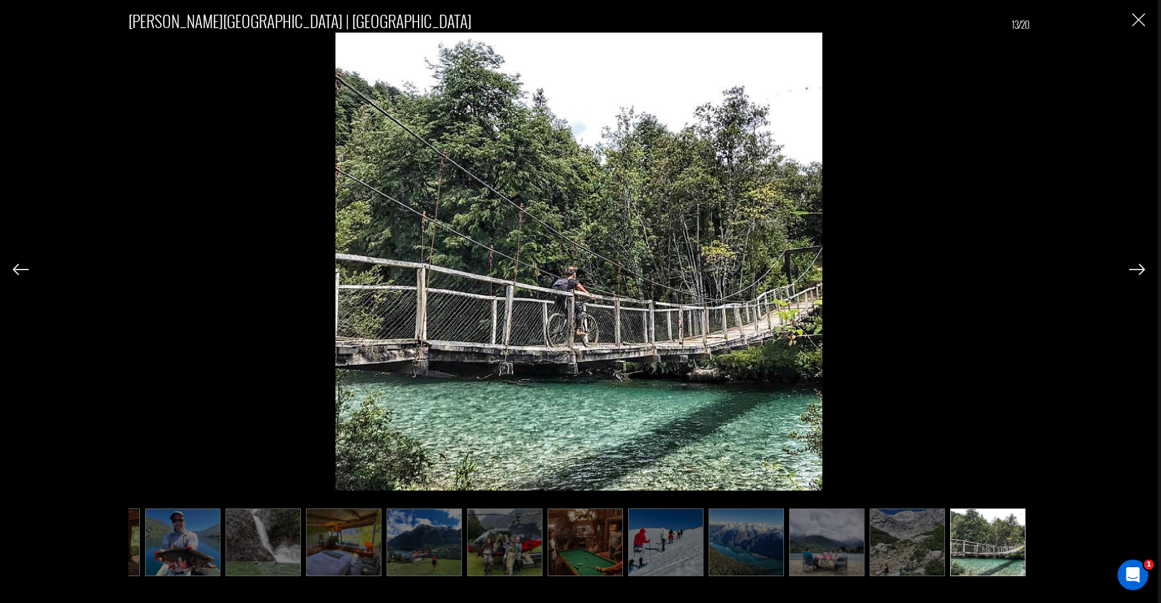
click at [1144, 267] on img at bounding box center [1137, 269] width 16 height 11
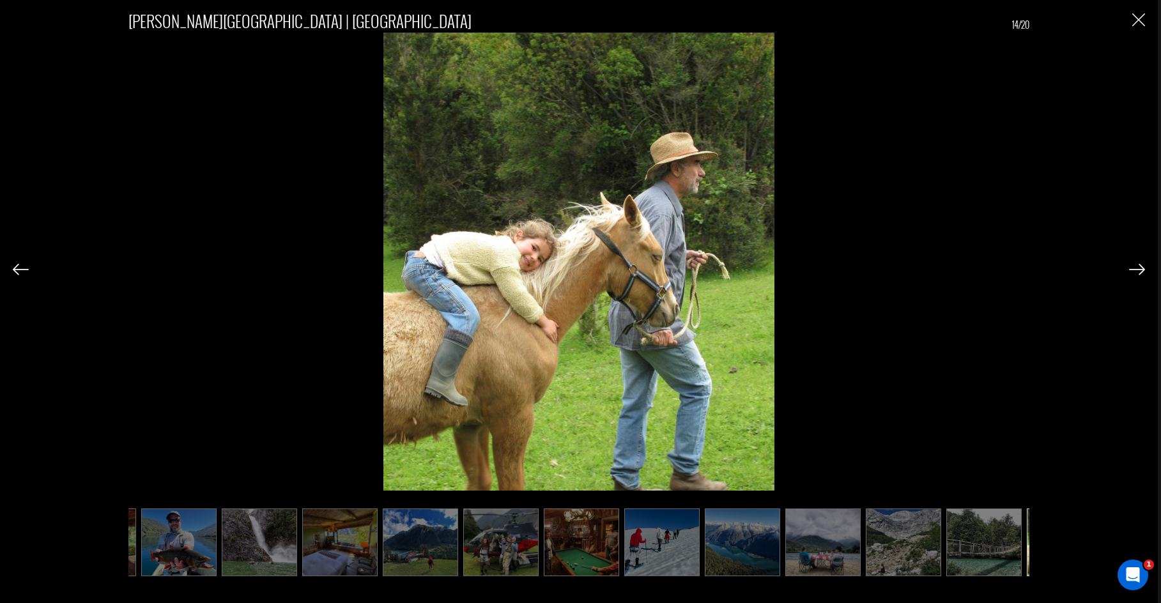
click at [1144, 267] on img at bounding box center [1137, 269] width 16 height 11
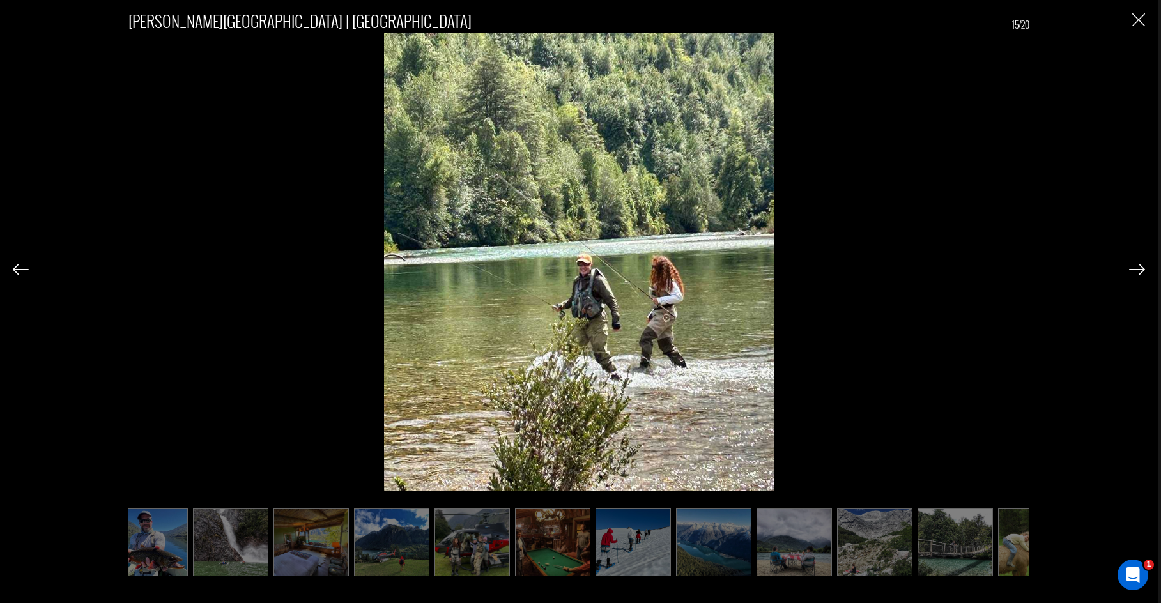
click at [1141, 20] on img "Close" at bounding box center [1138, 19] width 13 height 13
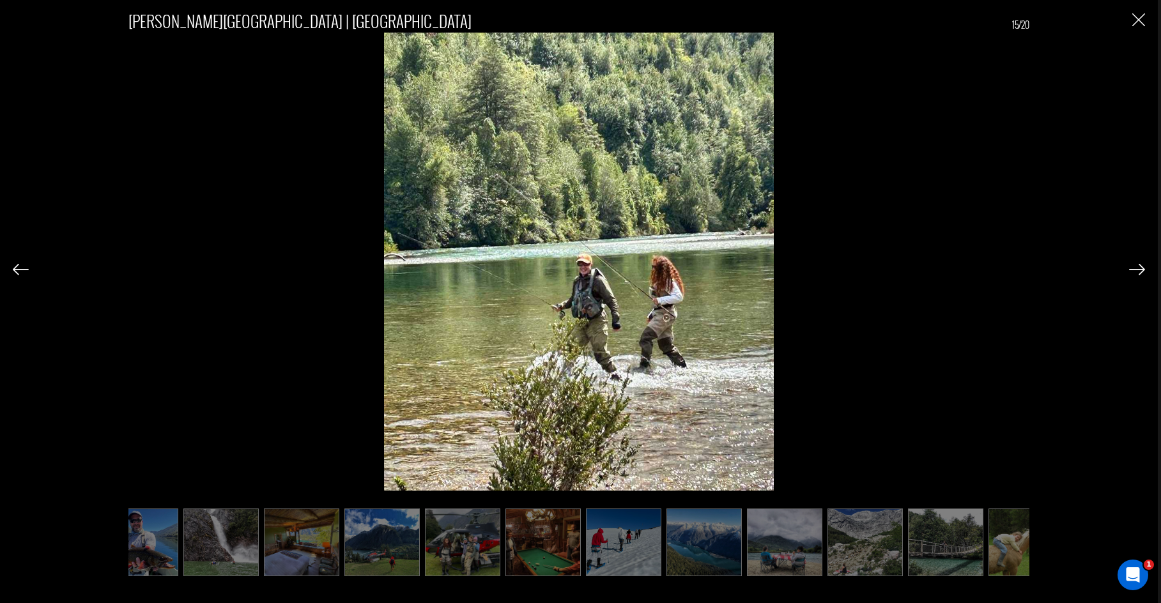
scroll to position [0, 0]
